Goal: Navigation & Orientation: Understand site structure

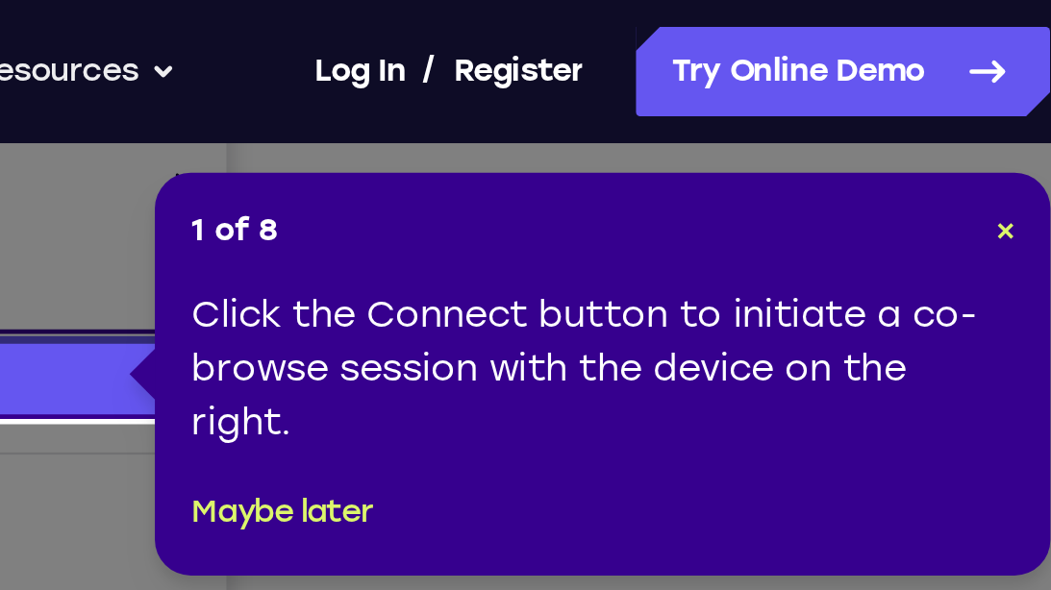
scroll to position [414, 0]
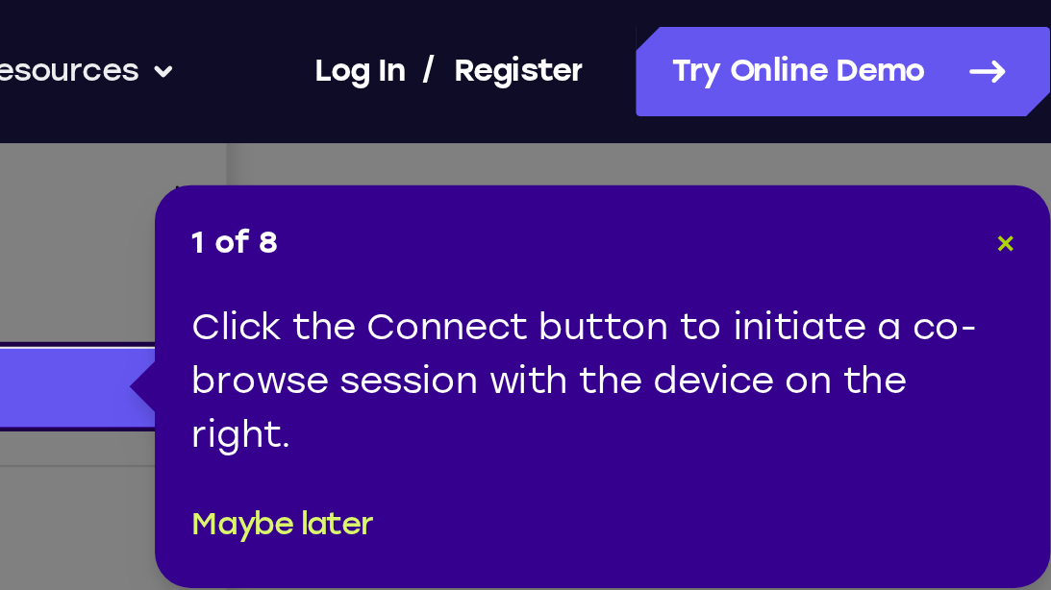
click at [999, 97] on span "×" at bounding box center [1000, 104] width 9 height 16
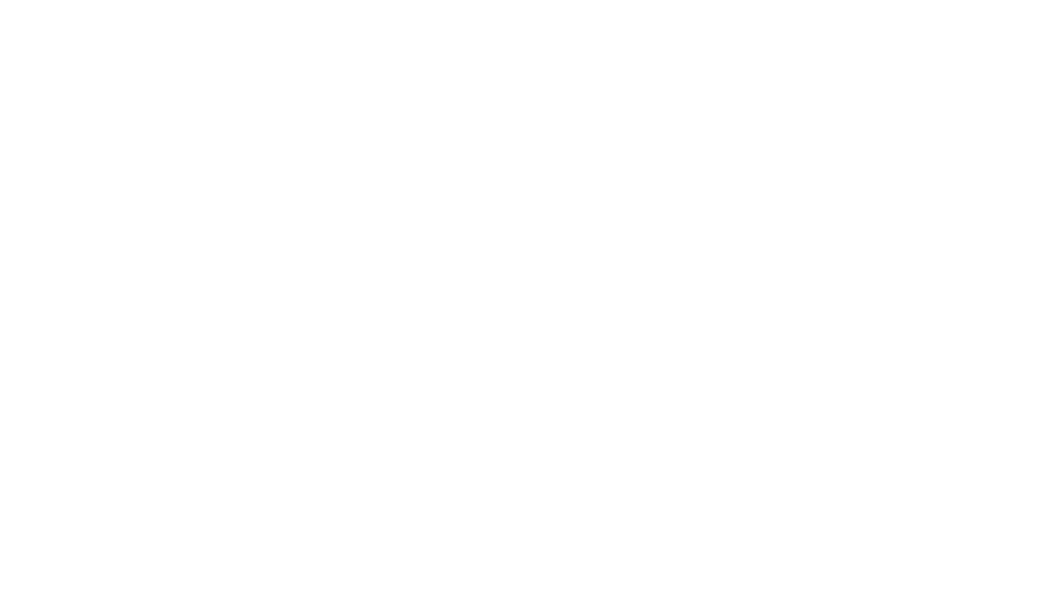
scroll to position [236, 0]
